Goal: Task Accomplishment & Management: Use online tool/utility

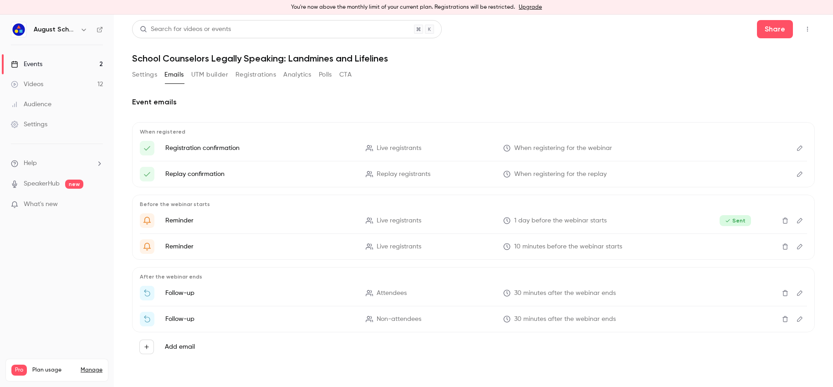
click at [59, 64] on link "Events 2" at bounding box center [57, 64] width 114 height 20
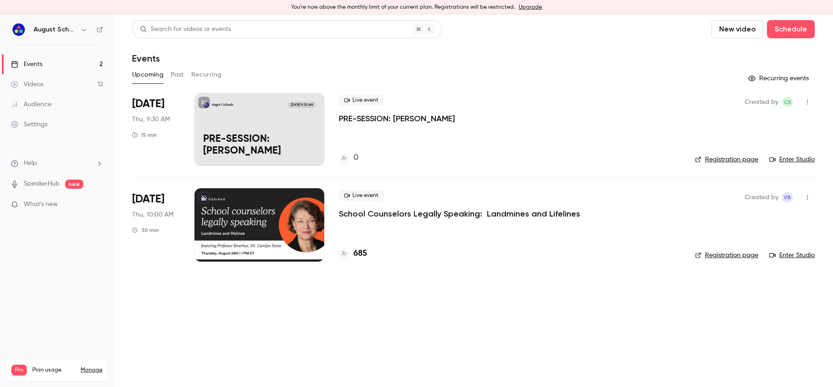
click at [405, 116] on p "PRE-SESSION: [PERSON_NAME]" at bounding box center [397, 118] width 116 height 11
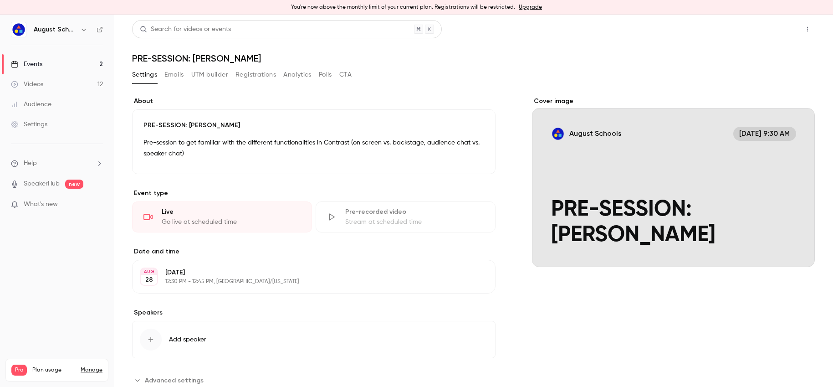
click at [768, 33] on button "Share" at bounding box center [775, 29] width 36 height 18
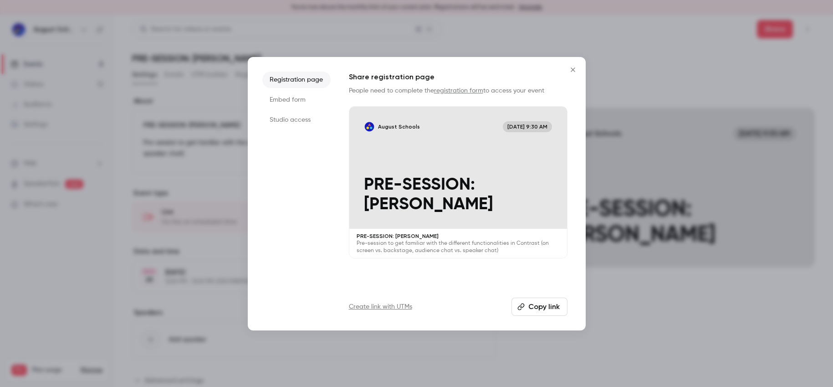
click at [289, 119] on li "Studio access" at bounding box center [296, 120] width 68 height 16
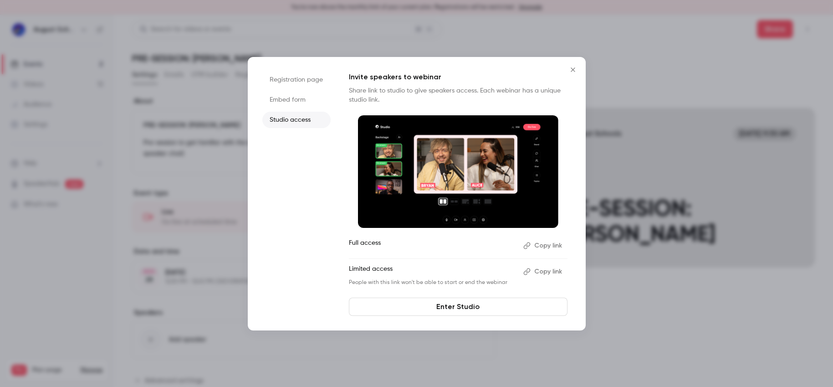
click at [452, 308] on link "Enter Studio" at bounding box center [458, 307] width 219 height 18
click at [570, 69] on icon "Close" at bounding box center [573, 69] width 11 height 7
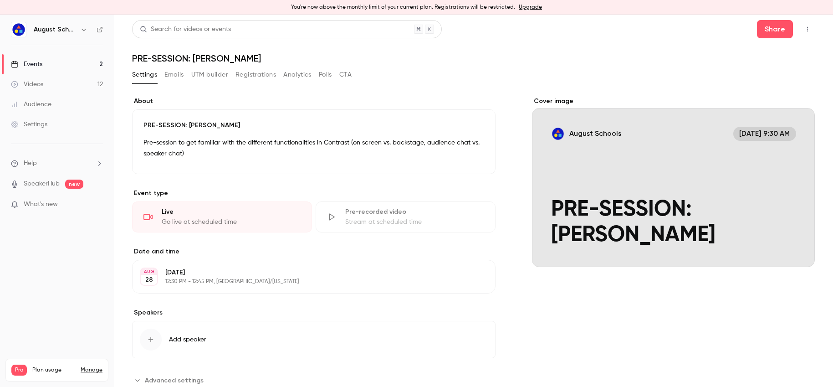
click at [60, 65] on link "Events 2" at bounding box center [57, 64] width 114 height 20
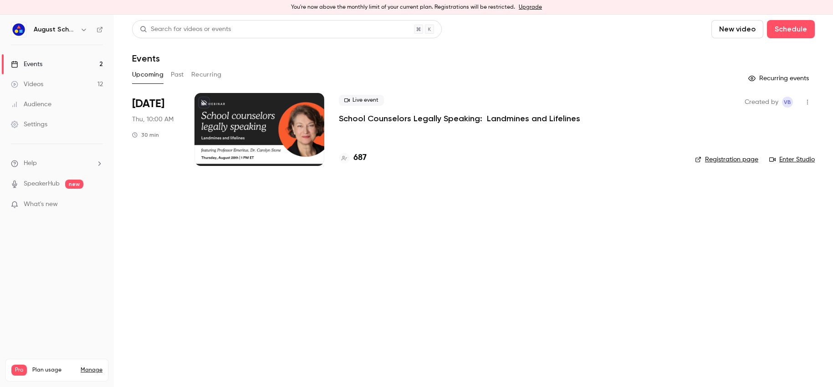
click at [469, 123] on p "School Counselors Legally Speaking: Landmines and Lifelines" at bounding box center [459, 118] width 241 height 11
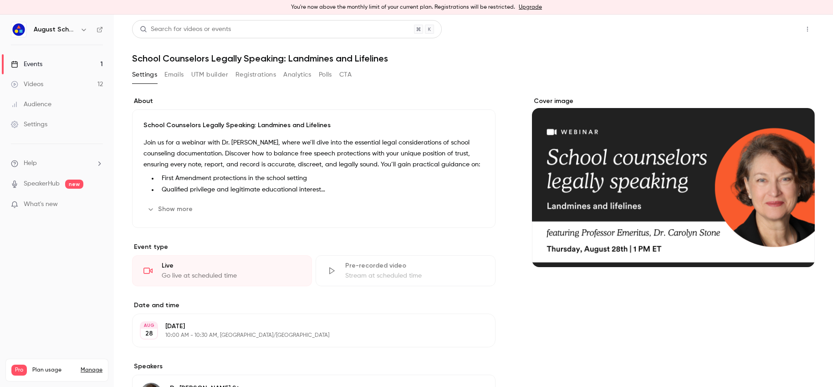
click at [771, 26] on button "Share" at bounding box center [775, 29] width 36 height 18
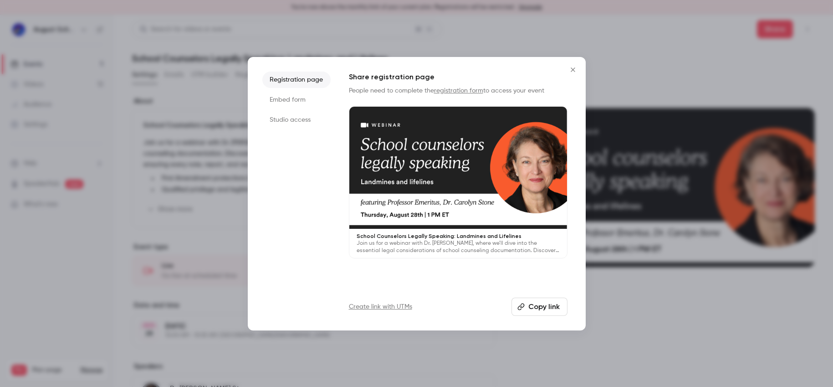
click at [295, 121] on li "Studio access" at bounding box center [296, 120] width 68 height 16
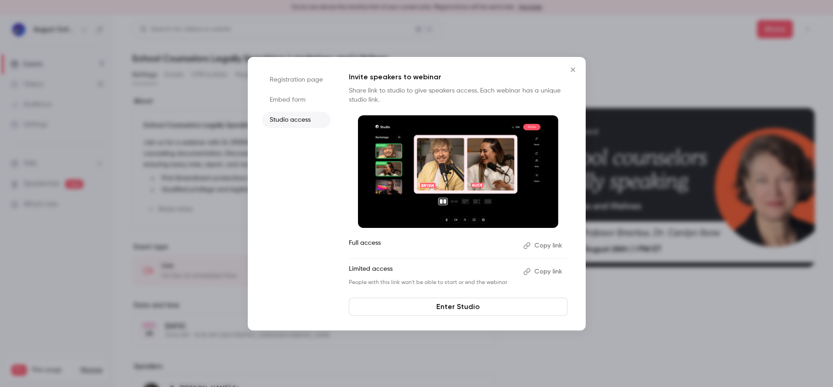
click at [440, 308] on link "Enter Studio" at bounding box center [458, 307] width 219 height 18
click at [573, 69] on icon "Close" at bounding box center [573, 69] width 4 height 4
